Goal: Complete application form

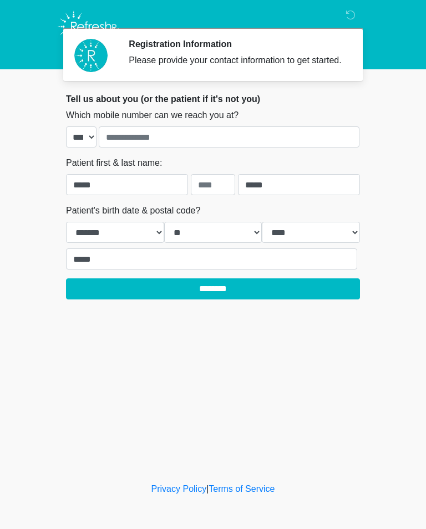
select select "*"
select select "**"
select select "****"
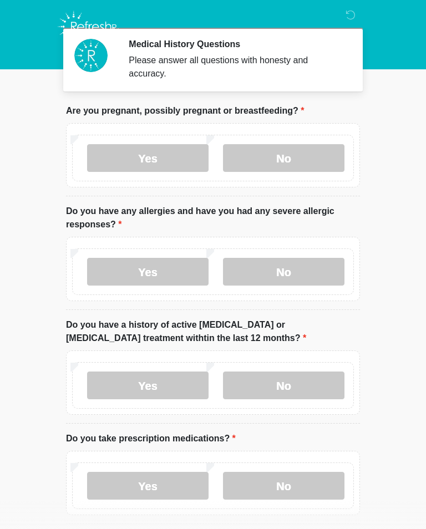
click at [297, 153] on label "No" at bounding box center [283, 158] width 121 height 28
click at [303, 270] on label "No" at bounding box center [283, 272] width 121 height 28
click at [318, 379] on label "No" at bounding box center [283, 386] width 121 height 28
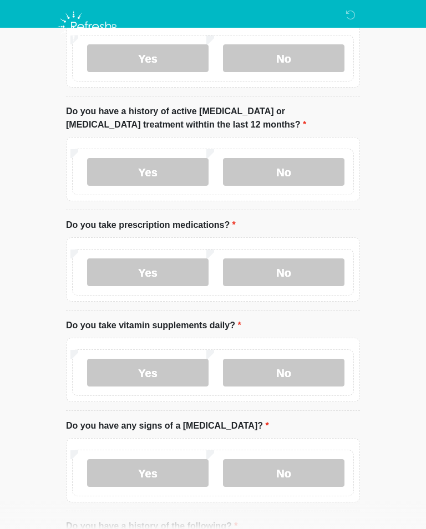
scroll to position [211, 0]
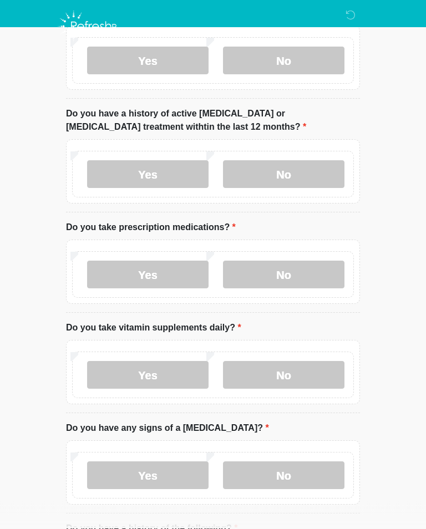
click at [180, 272] on label "Yes" at bounding box center [147, 275] width 121 height 28
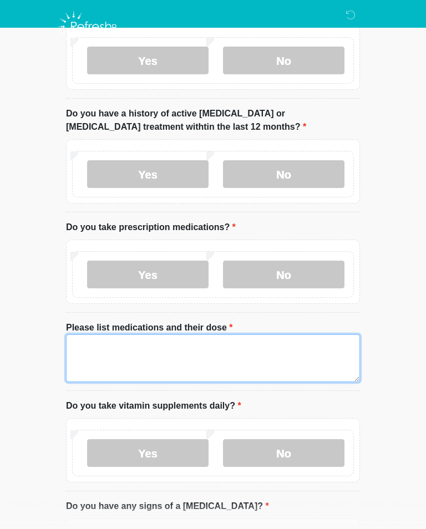
click at [179, 340] on textarea "Please list medications and their dose" at bounding box center [213, 358] width 294 height 48
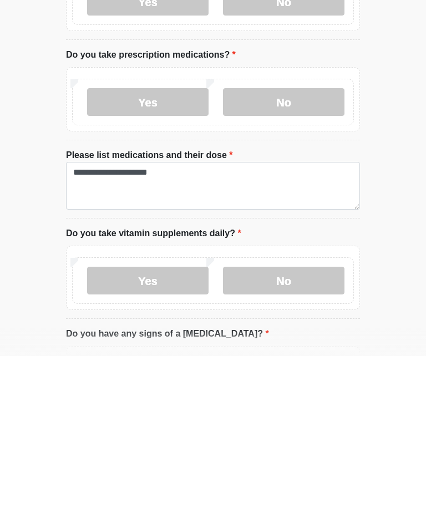
click at [297, 440] on label "No" at bounding box center [283, 454] width 121 height 28
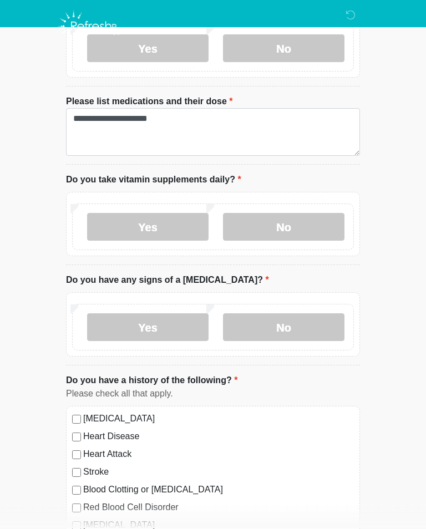
scroll to position [454, 0]
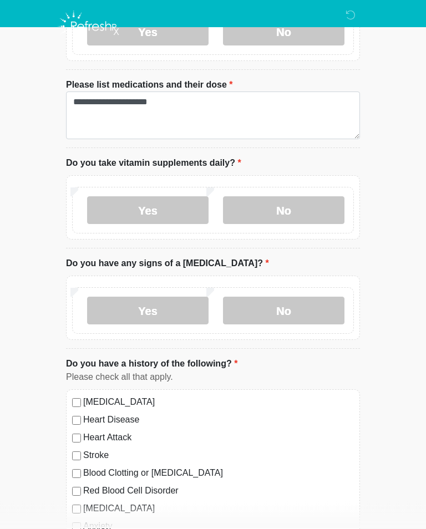
click at [324, 311] on label "No" at bounding box center [283, 311] width 121 height 28
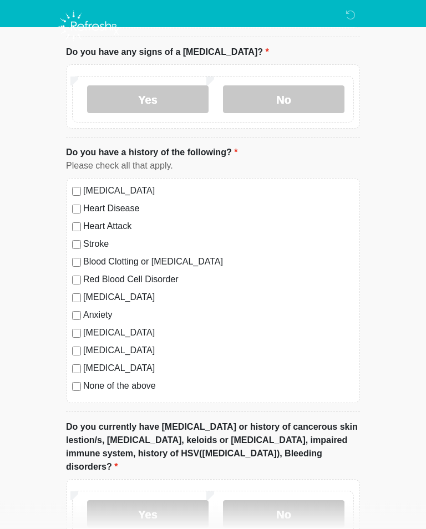
scroll to position [687, 0]
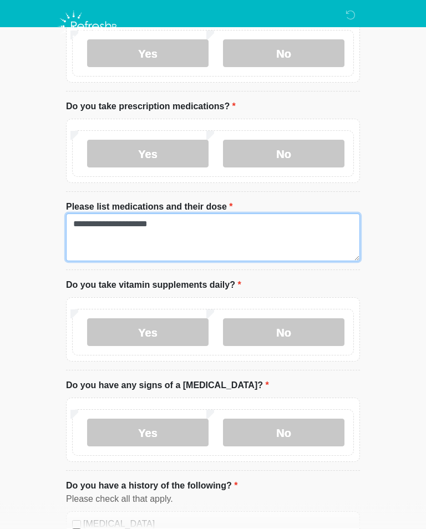
click at [196, 222] on textarea "**********" at bounding box center [213, 238] width 294 height 48
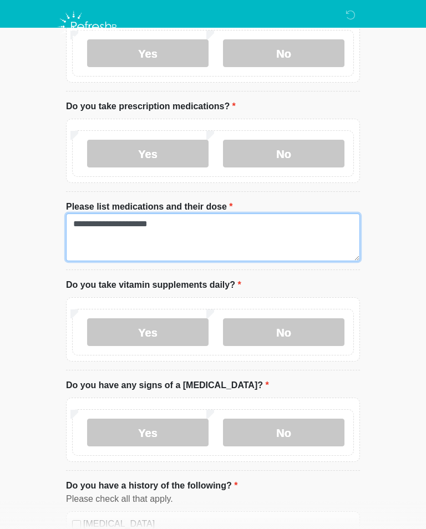
scroll to position [332, 0]
type textarea "**********"
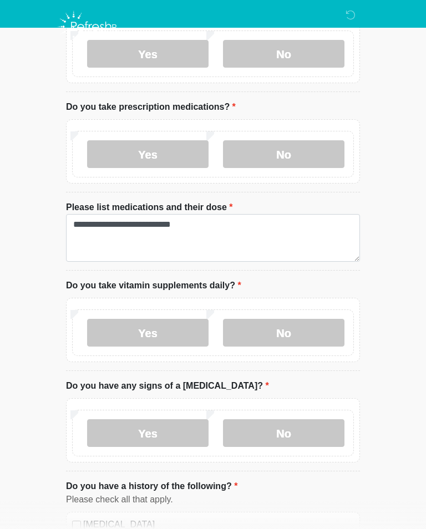
click at [312, 330] on label "No" at bounding box center [283, 333] width 121 height 28
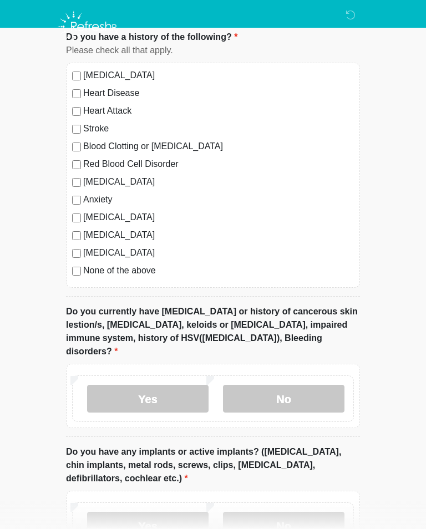
scroll to position [791, 0]
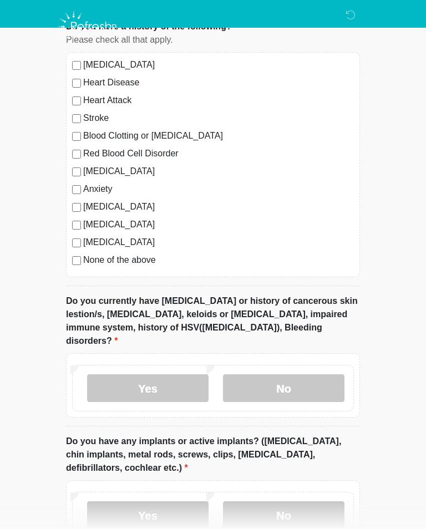
click at [303, 374] on label "No" at bounding box center [283, 388] width 121 height 28
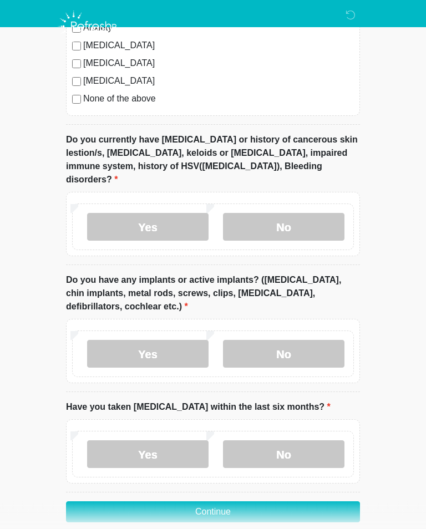
scroll to position [950, 0]
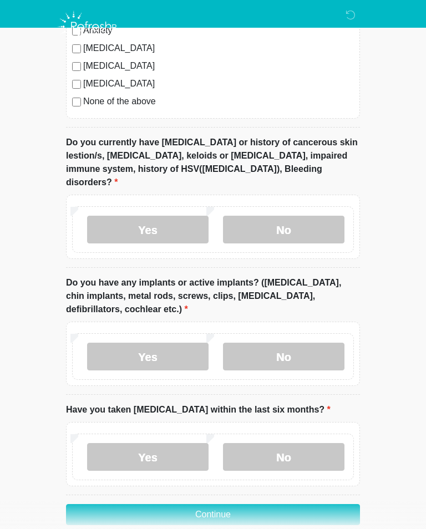
click at [305, 343] on label "No" at bounding box center [283, 357] width 121 height 28
click at [300, 448] on label "No" at bounding box center [283, 457] width 121 height 28
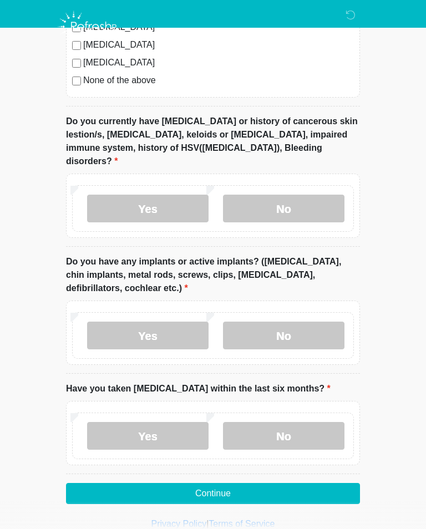
scroll to position [973, 0]
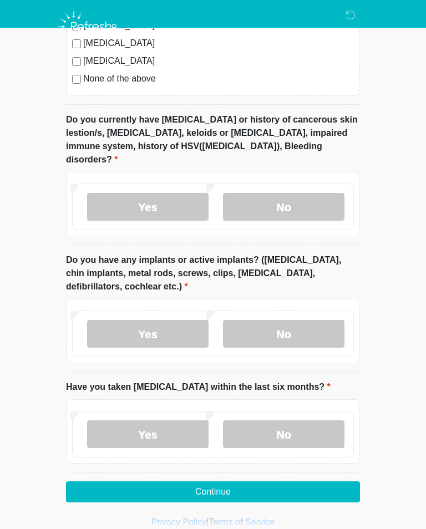
click at [214, 481] on button "Continue" at bounding box center [213, 491] width 294 height 21
click at [224, 481] on button "Continue" at bounding box center [213, 491] width 294 height 21
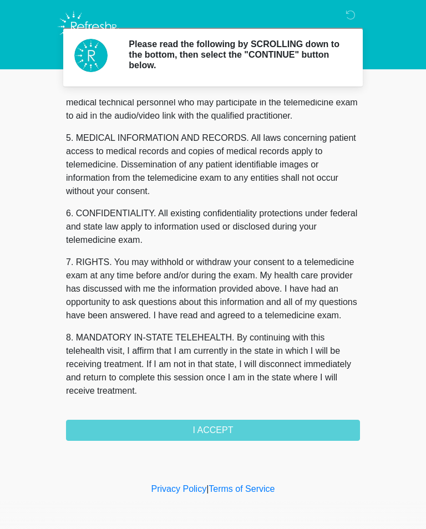
scroll to position [336, 0]
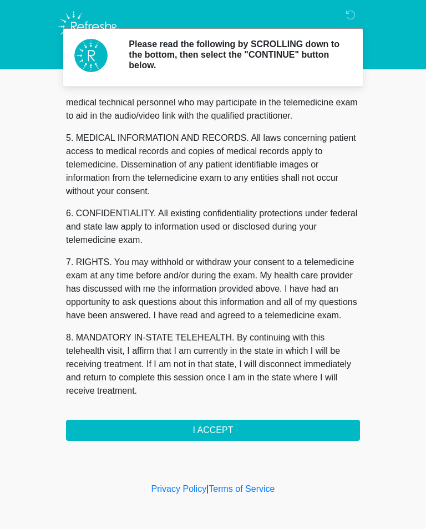
click at [313, 426] on button "I ACCEPT" at bounding box center [213, 430] width 294 height 21
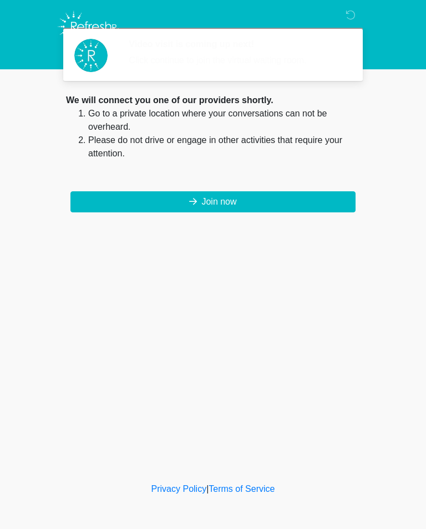
scroll to position [0, 0]
click at [312, 194] on button "Join now" at bounding box center [212, 201] width 285 height 21
